Goal: Transaction & Acquisition: Download file/media

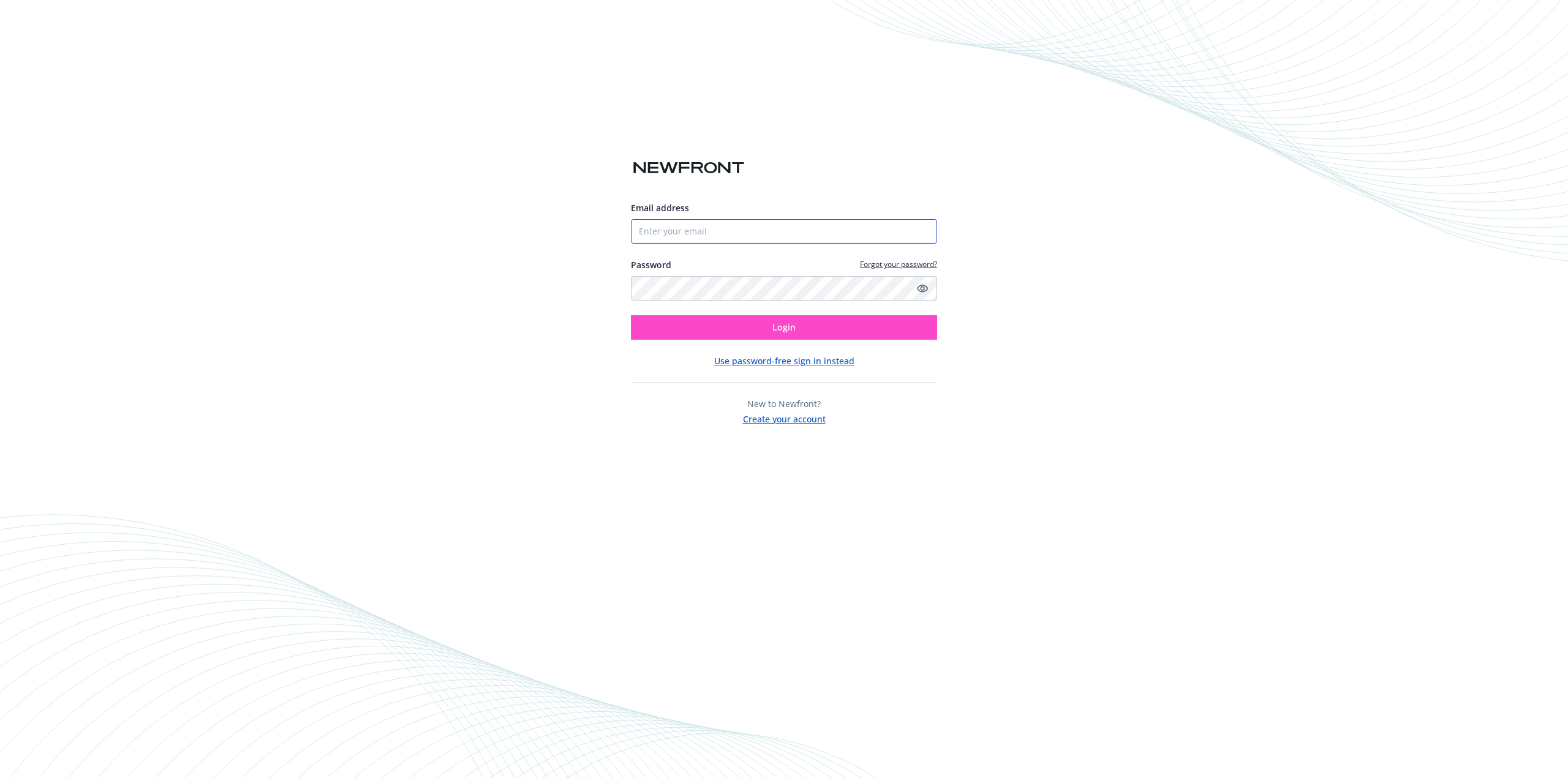
type input "[EMAIL_ADDRESS][PERSON_NAME][DOMAIN_NAME]"
click at [745, 321] on button "Login" at bounding box center [783, 328] width 306 height 24
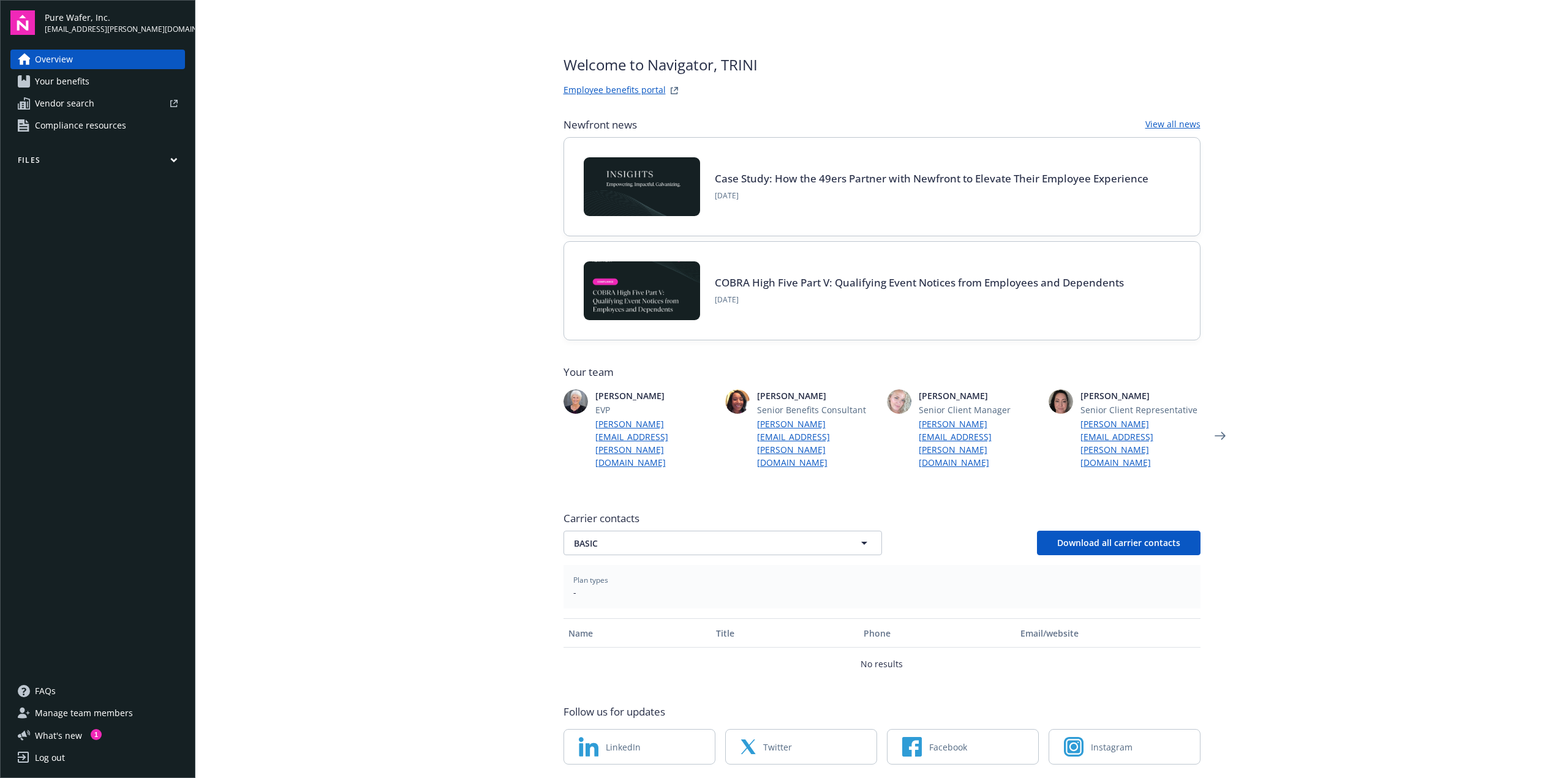
click at [88, 84] on span "Your benefits" at bounding box center [62, 81] width 54 height 19
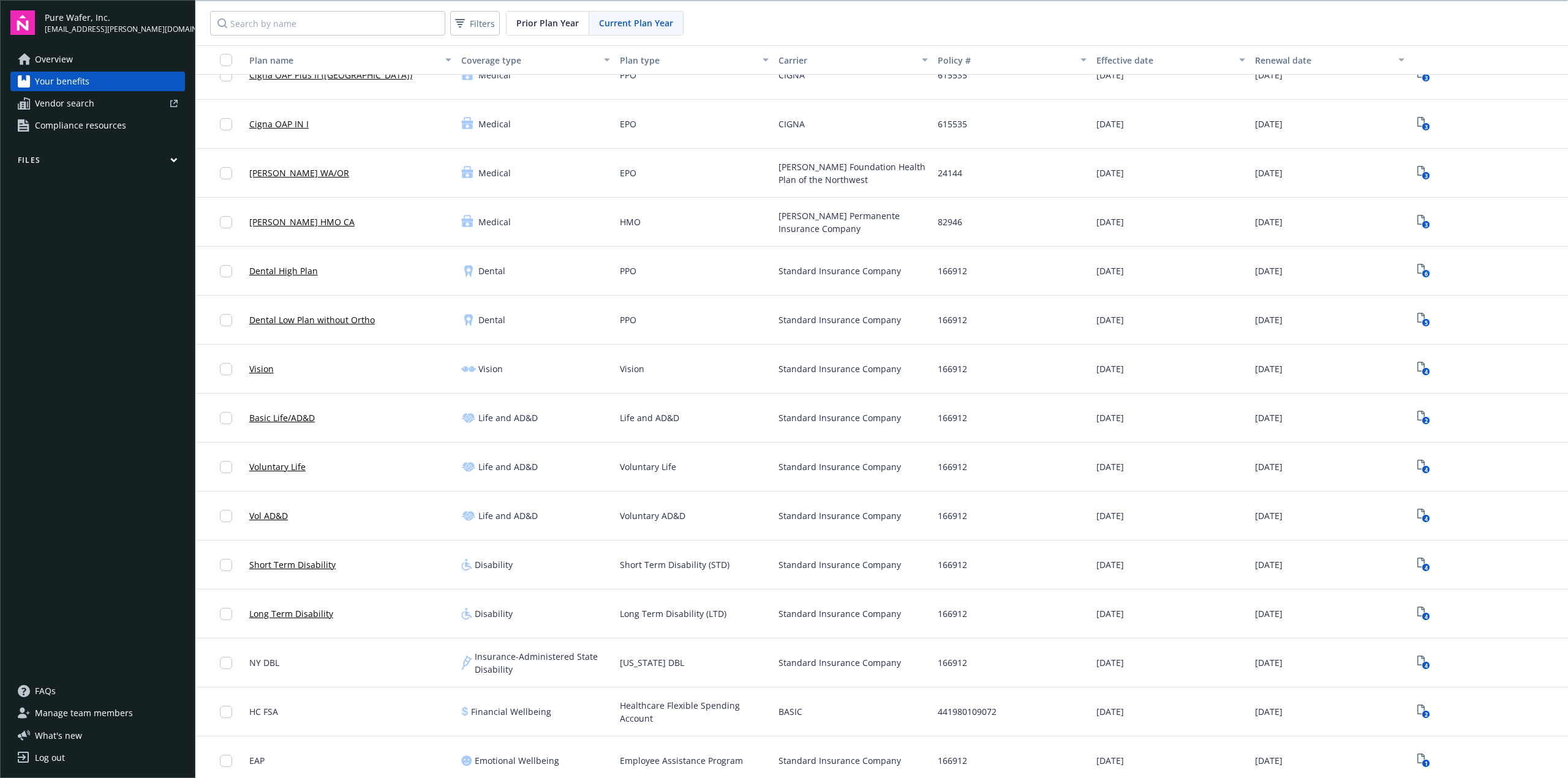
scroll to position [123, 0]
click at [1423, 324] on rect "View Plan Documents" at bounding box center [1427, 322] width 8 height 8
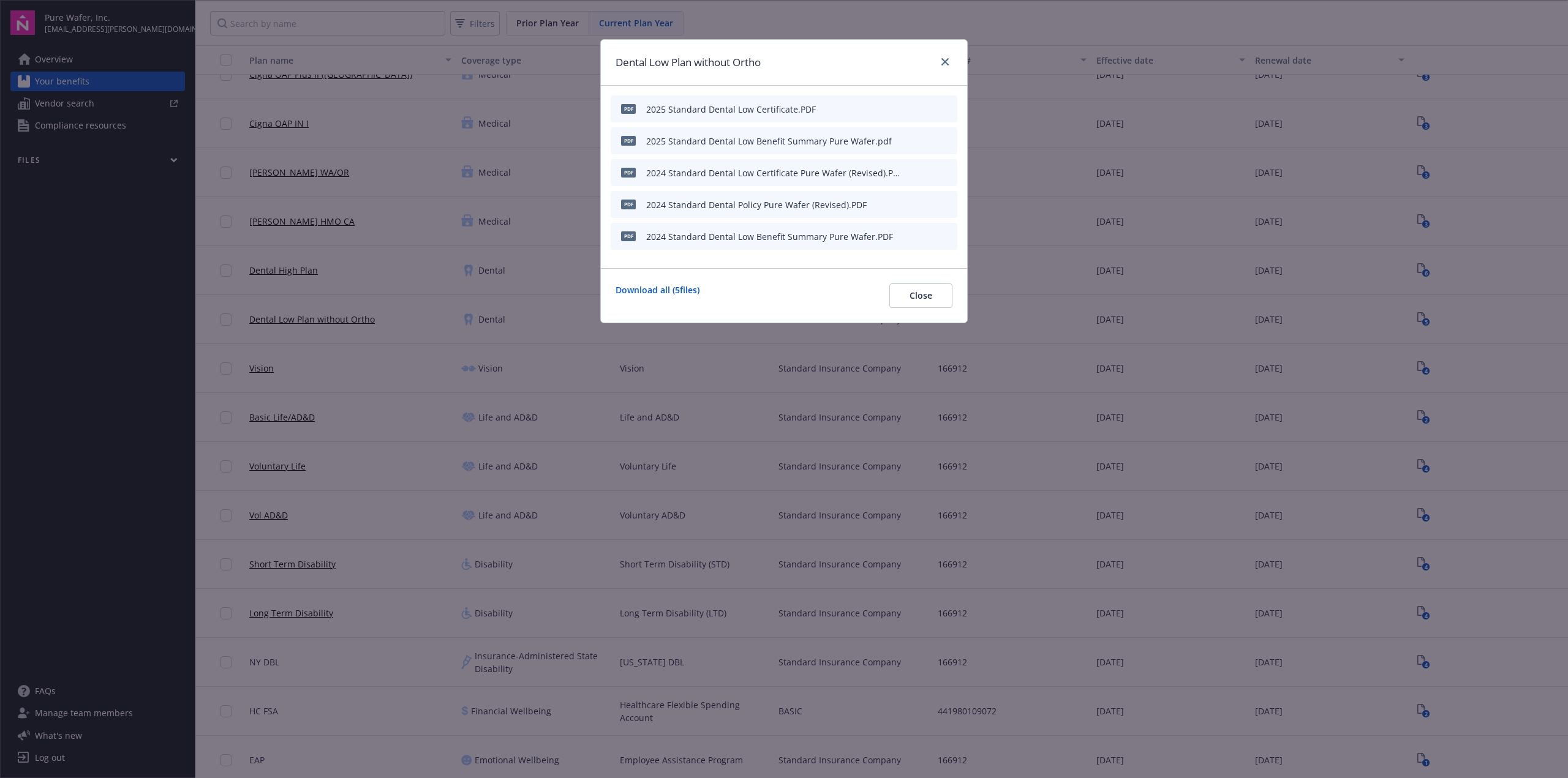
click at [927, 234] on icon "download file" at bounding box center [925, 236] width 10 height 10
